Goal: Information Seeking & Learning: Find specific fact

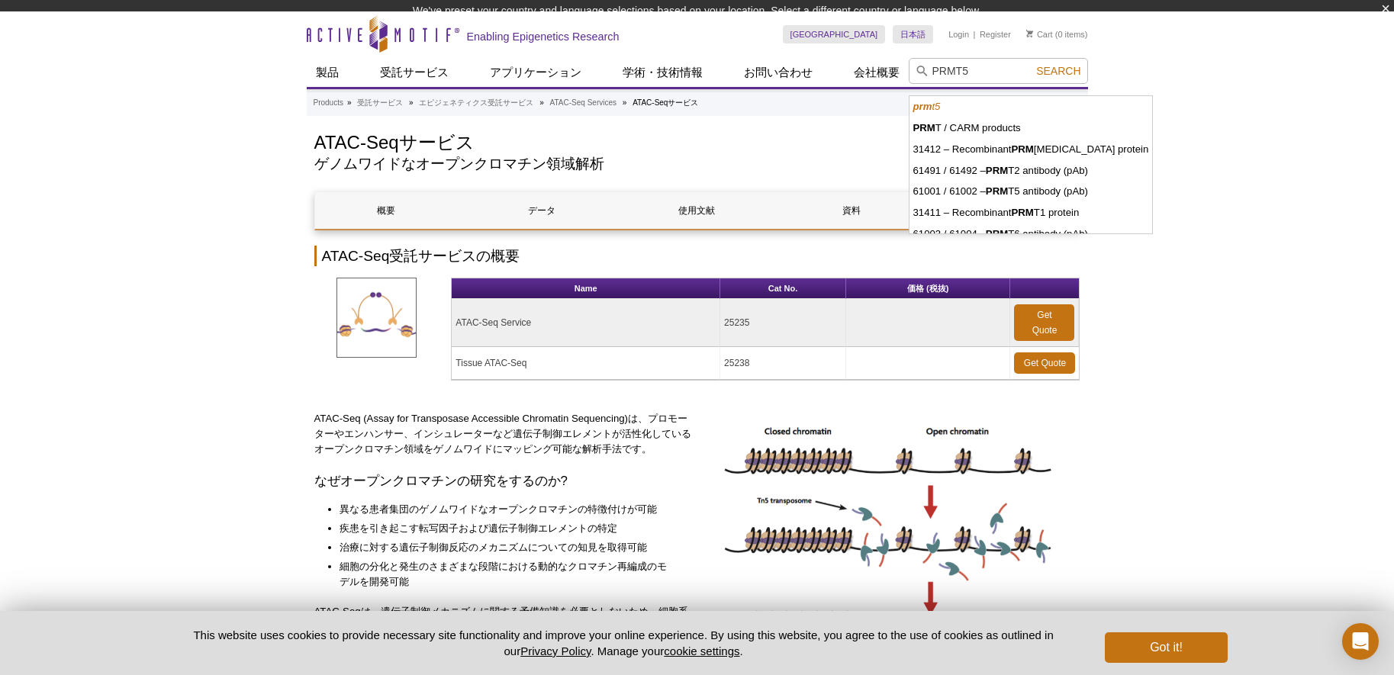
type input "PRMT5"
click at [1031, 64] on button "Search" at bounding box center [1057, 71] width 53 height 14
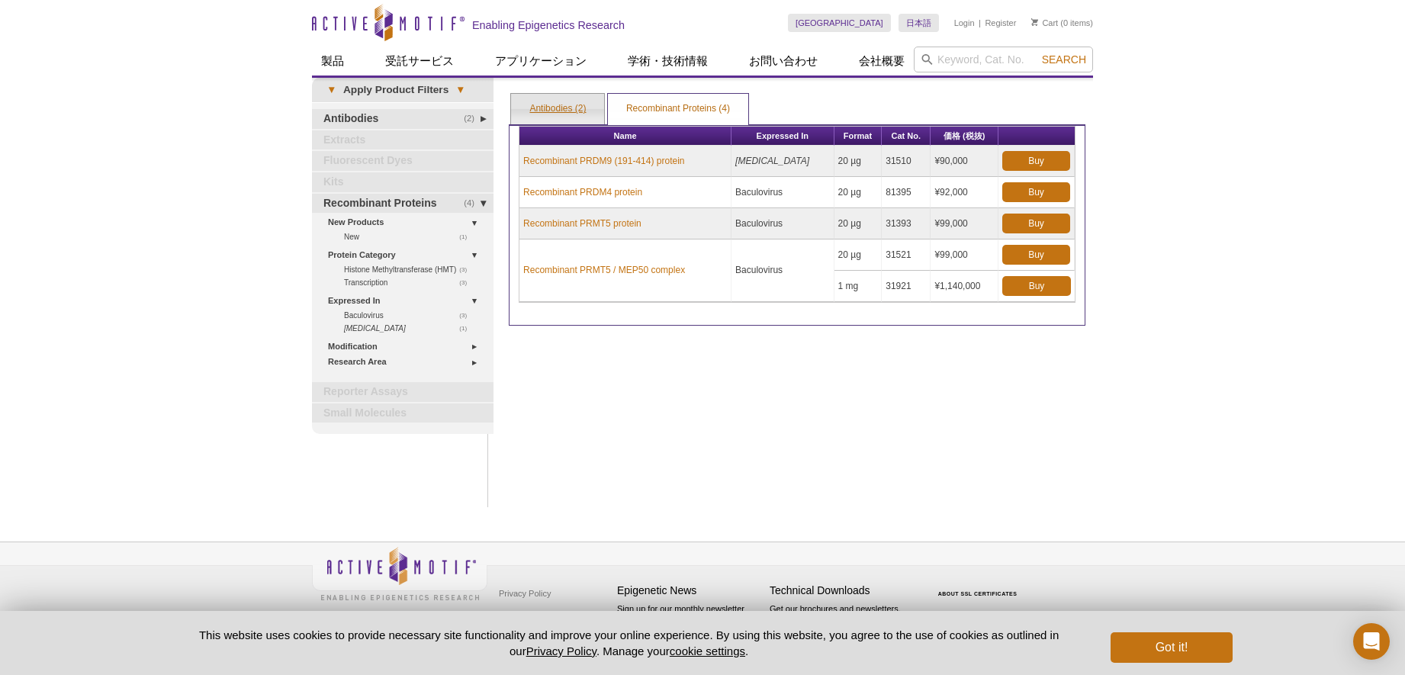
click at [560, 109] on link "Antibodies (2)" at bounding box center [557, 109] width 93 height 31
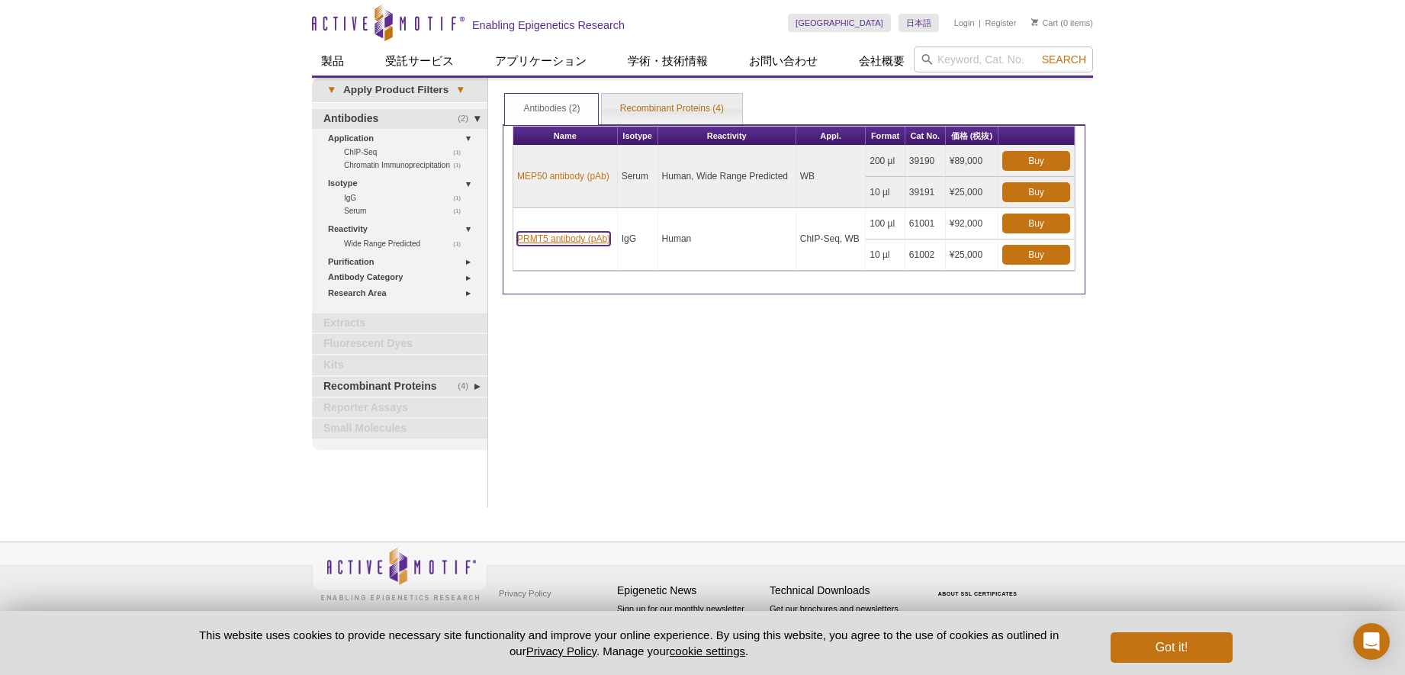
click at [589, 238] on link "PRMT5 antibody (pAb)" at bounding box center [563, 239] width 93 height 14
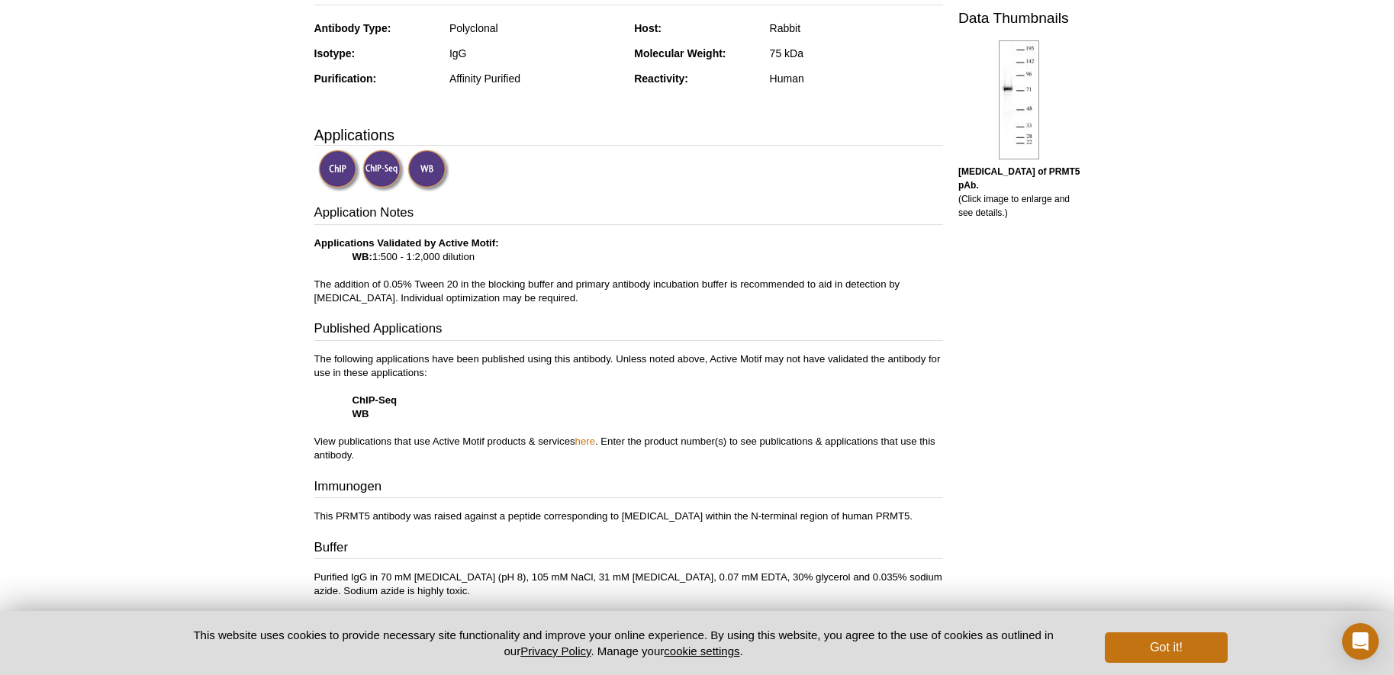
scroll to position [675, 0]
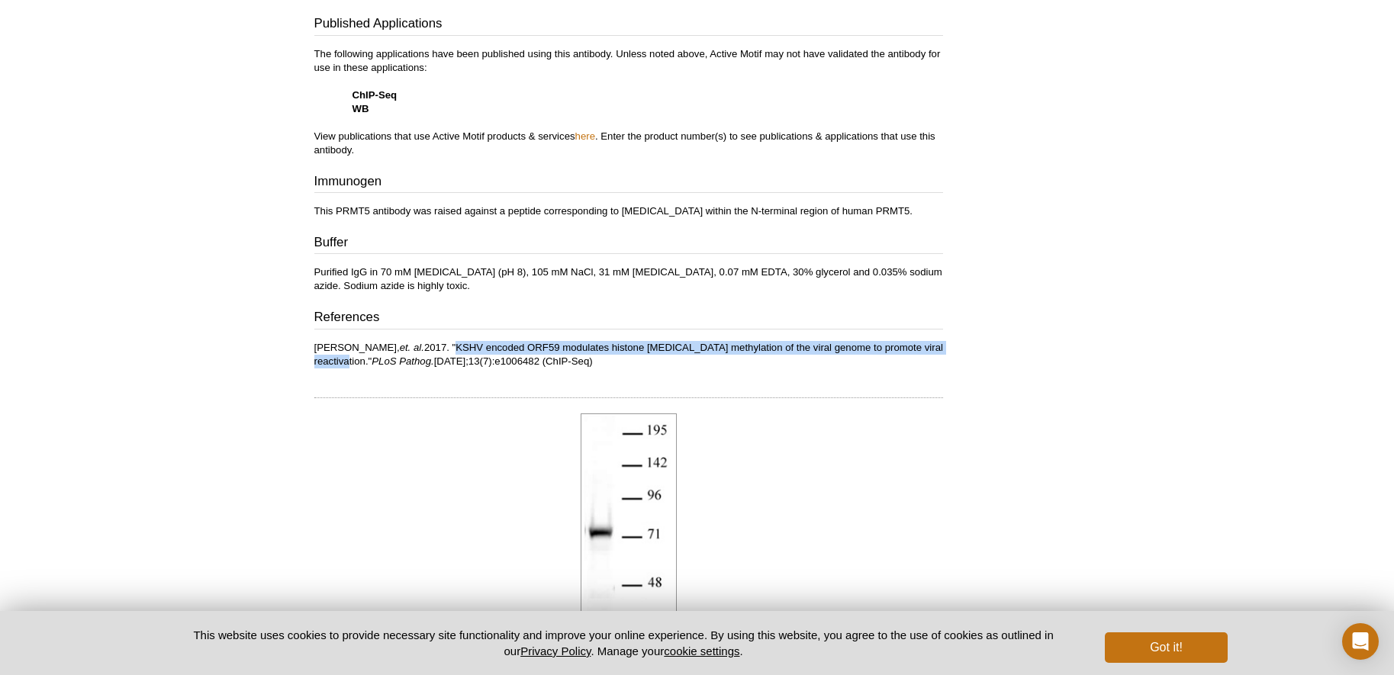
drag, startPoint x: 437, startPoint y: 346, endPoint x: 937, endPoint y: 341, distance: 500.4
click at [937, 341] on p "[PERSON_NAME], et. al. 2017. "KSHV encoded ORF59 modulates histone [MEDICAL_DAT…" at bounding box center [628, 354] width 629 height 27
copy p ""KSHV encoded ORF59 modulates histone [MEDICAL_DATA] methylation of the viral g…"
